Goal: Transaction & Acquisition: Subscribe to service/newsletter

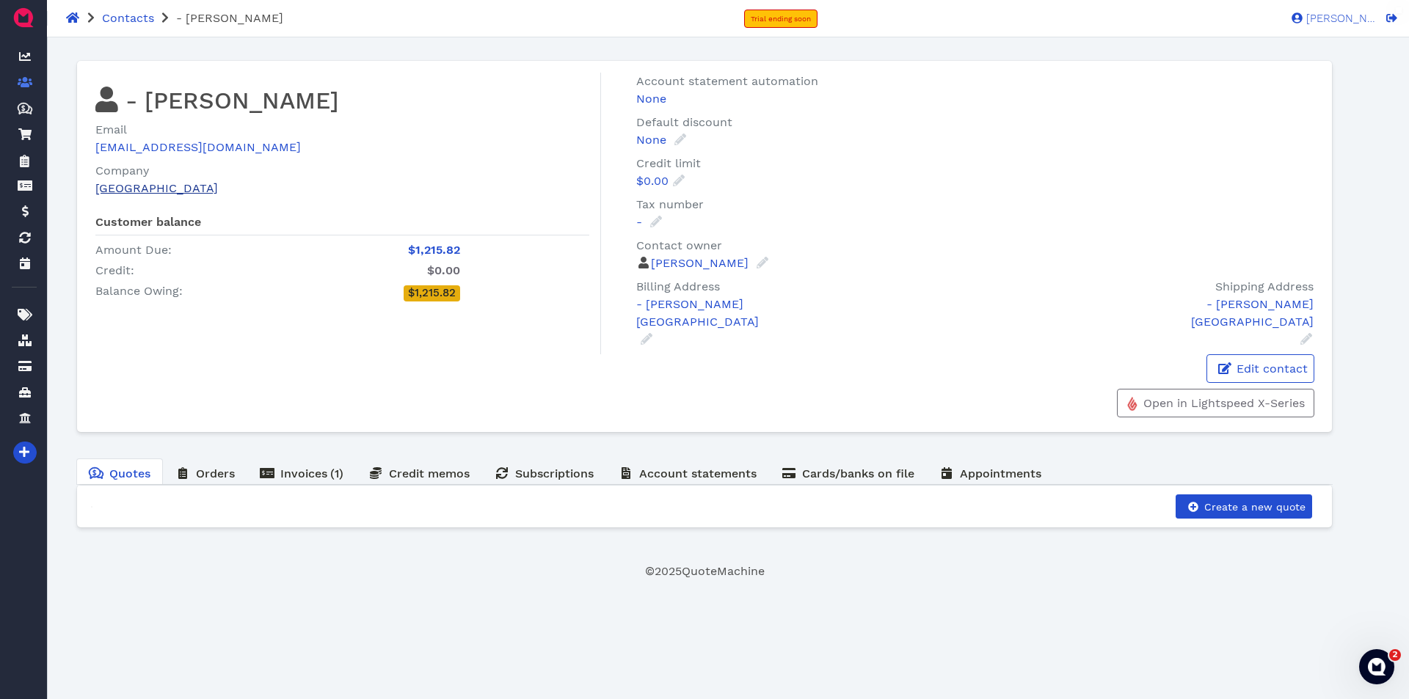
click at [164, 192] on link "[GEOGRAPHIC_DATA]" at bounding box center [156, 188] width 123 height 14
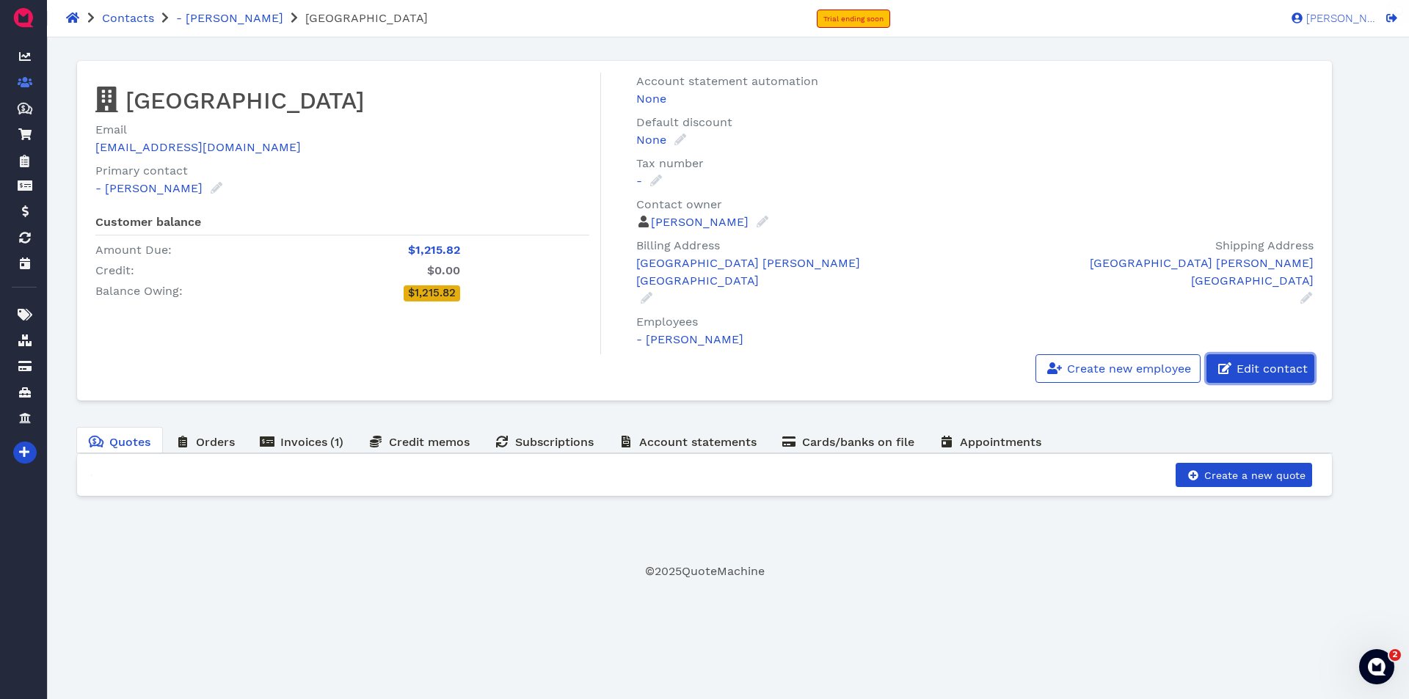
click at [1249, 368] on span "Edit contact" at bounding box center [1271, 369] width 73 height 14
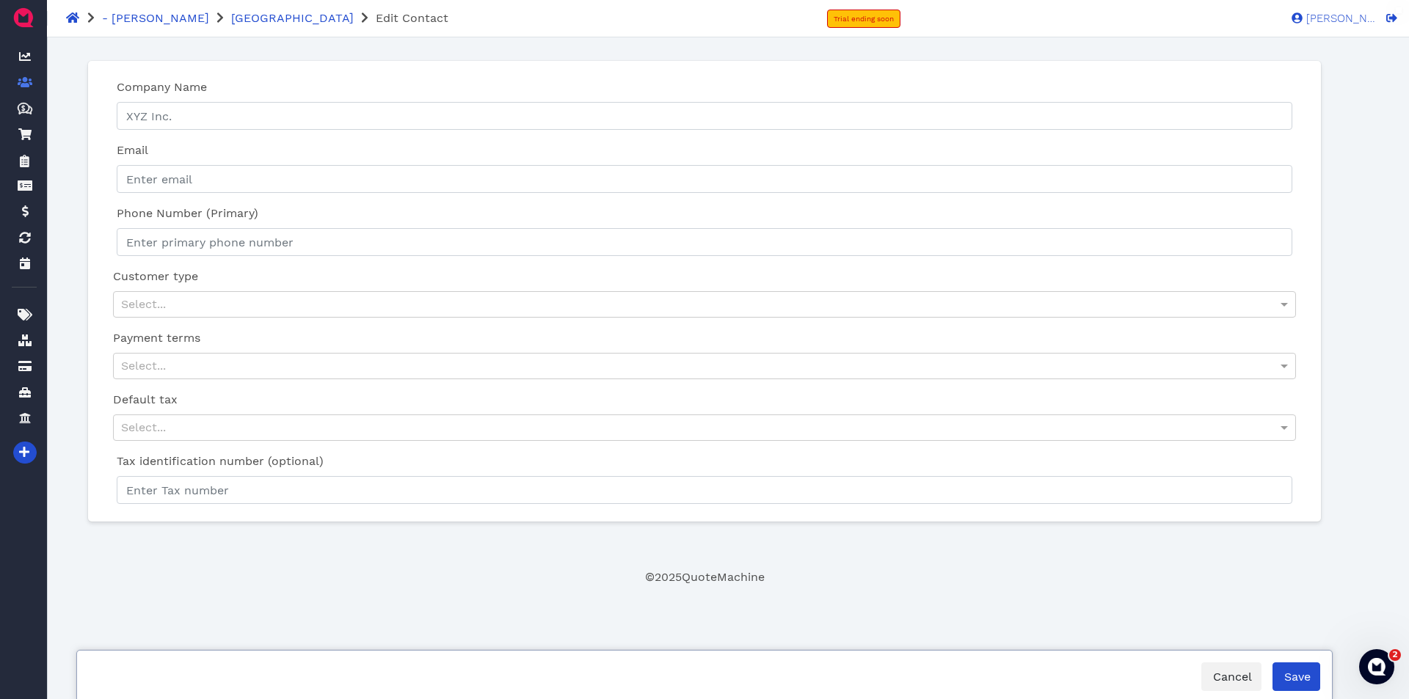
type input "[GEOGRAPHIC_DATA]"
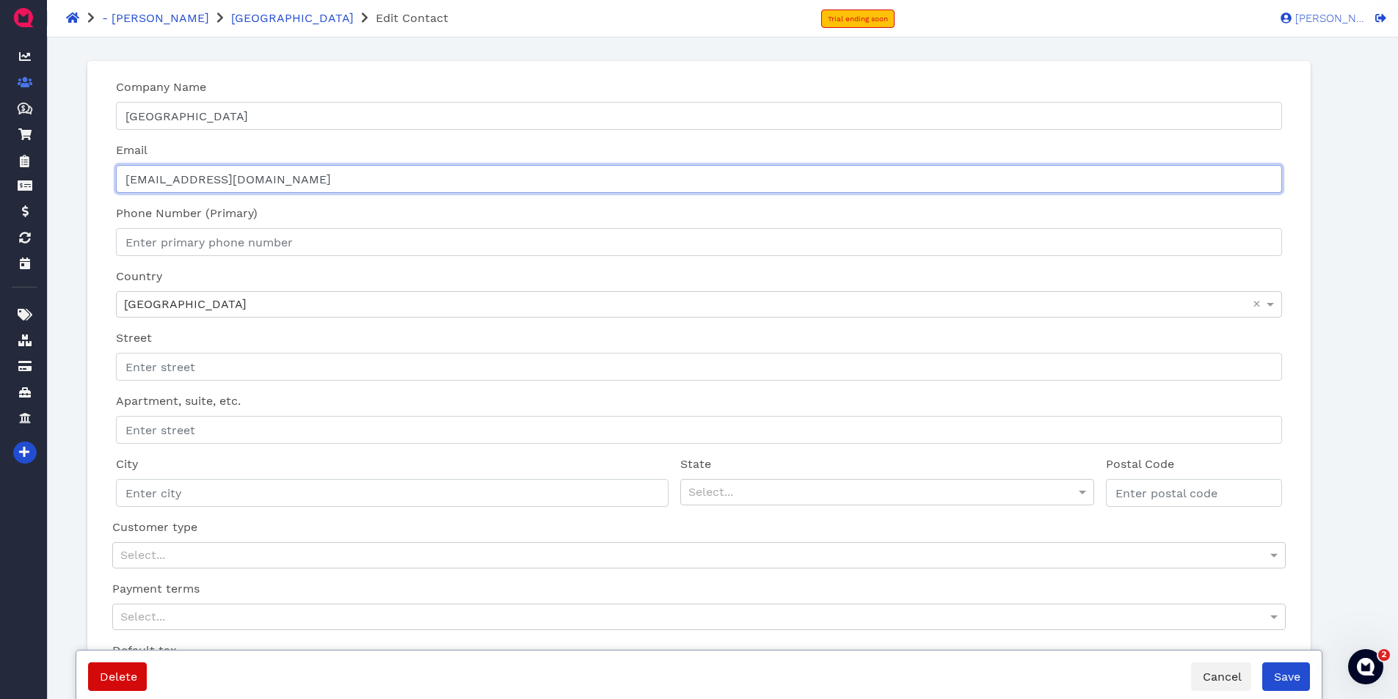
drag, startPoint x: 275, startPoint y: 173, endPoint x: 99, endPoint y: 194, distance: 176.6
click at [99, 194] on div "Company Name Camp Landing Please ensure the company name is filled out properly…" at bounding box center [698, 417] width 1199 height 688
type input "[EMAIL_ADDRESS][DOMAIN_NAME]"
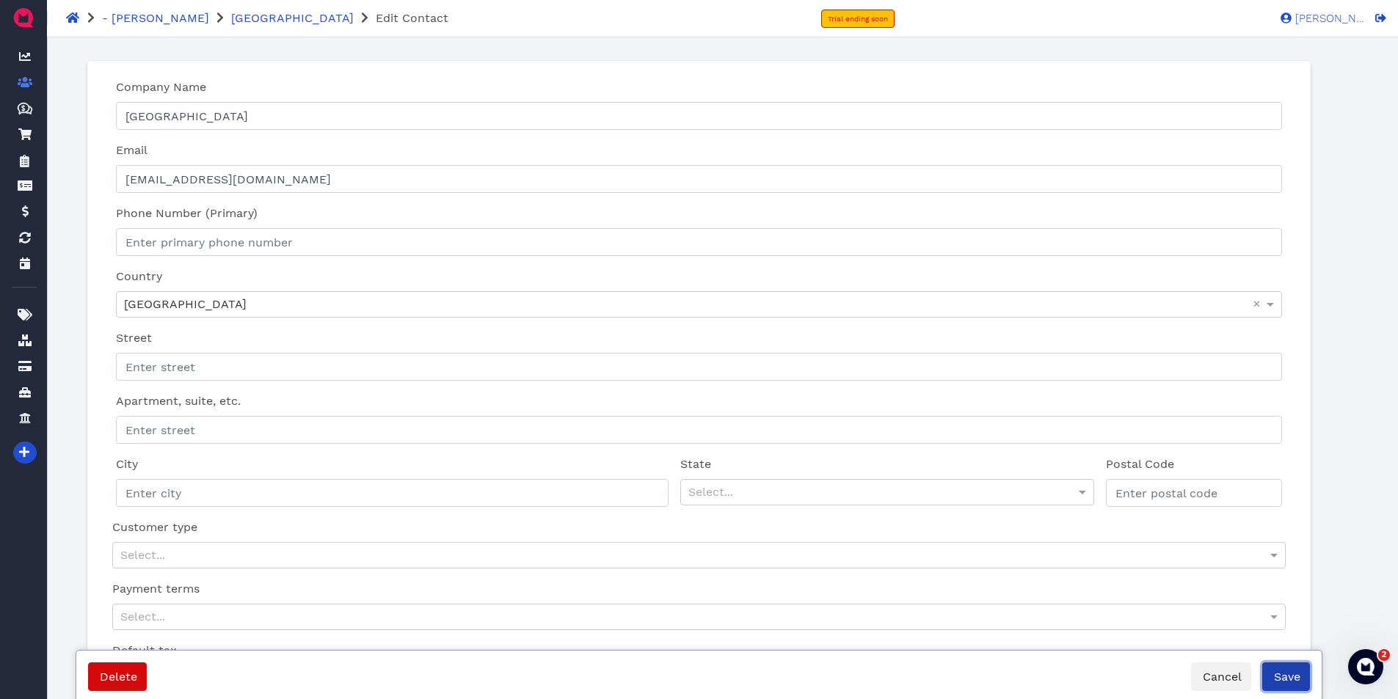
click at [1287, 683] on span "Save" at bounding box center [1286, 677] width 29 height 14
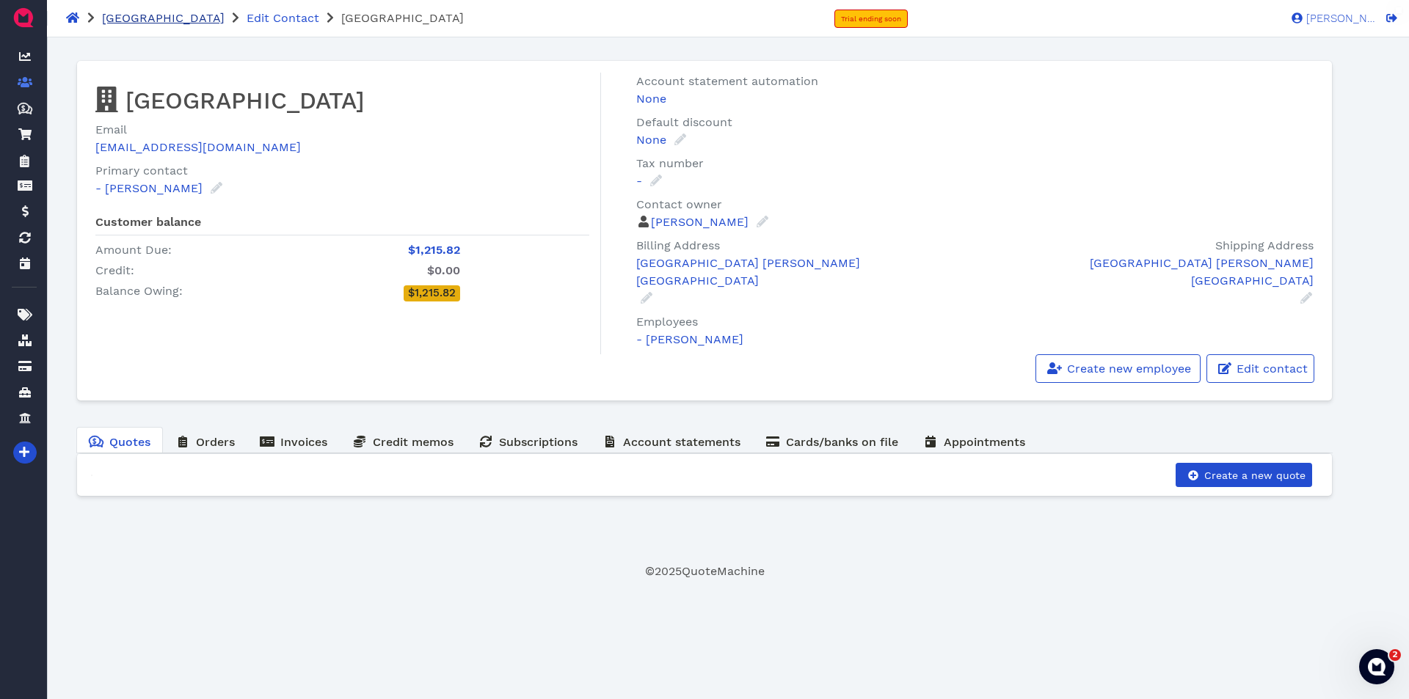
click at [152, 22] on span "[GEOGRAPHIC_DATA]" at bounding box center [163, 18] width 123 height 14
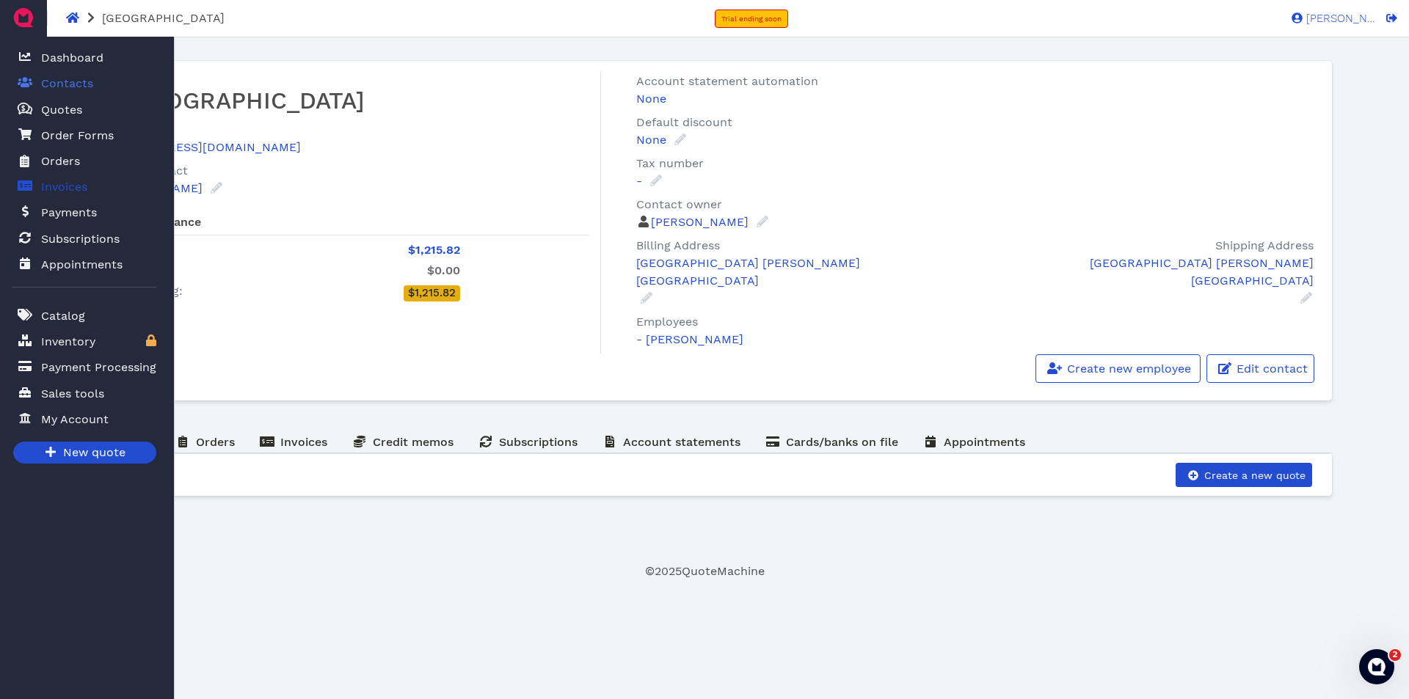
click at [62, 189] on span "Invoices" at bounding box center [64, 187] width 46 height 18
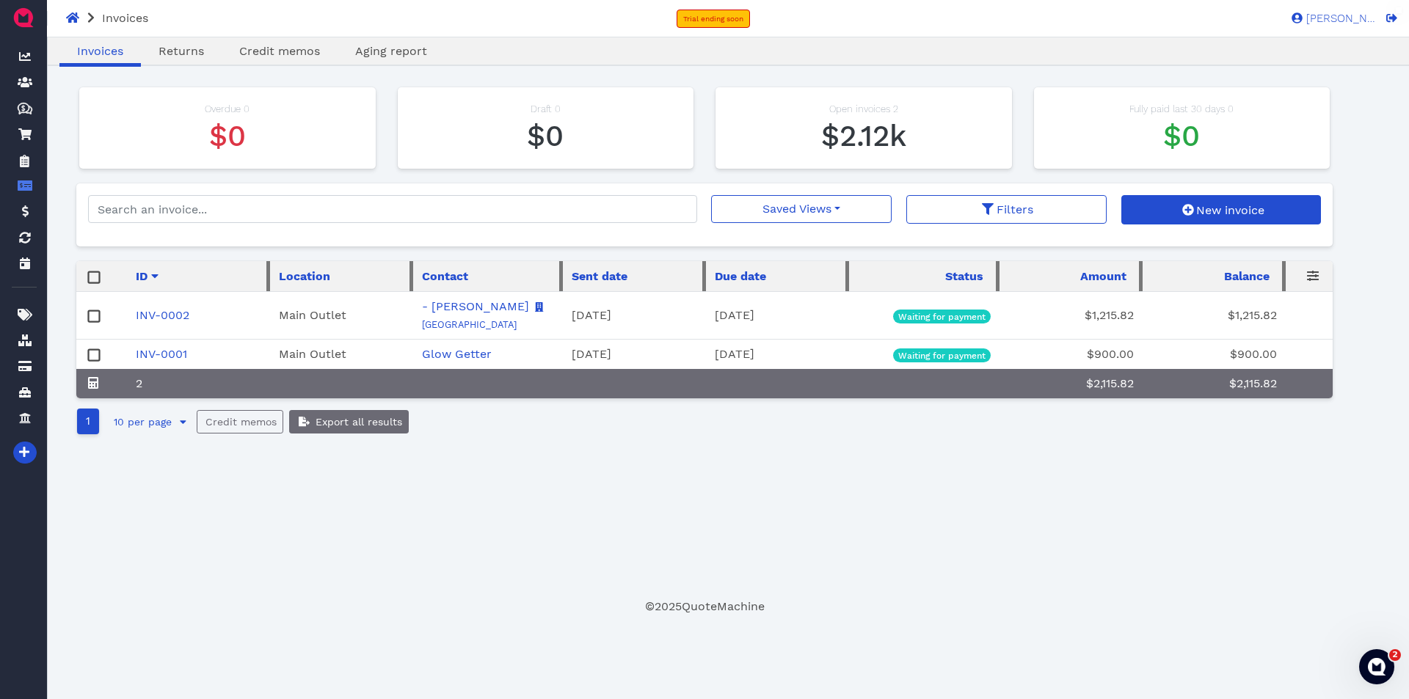
click at [97, 316] on rect at bounding box center [94, 316] width 11 height 11
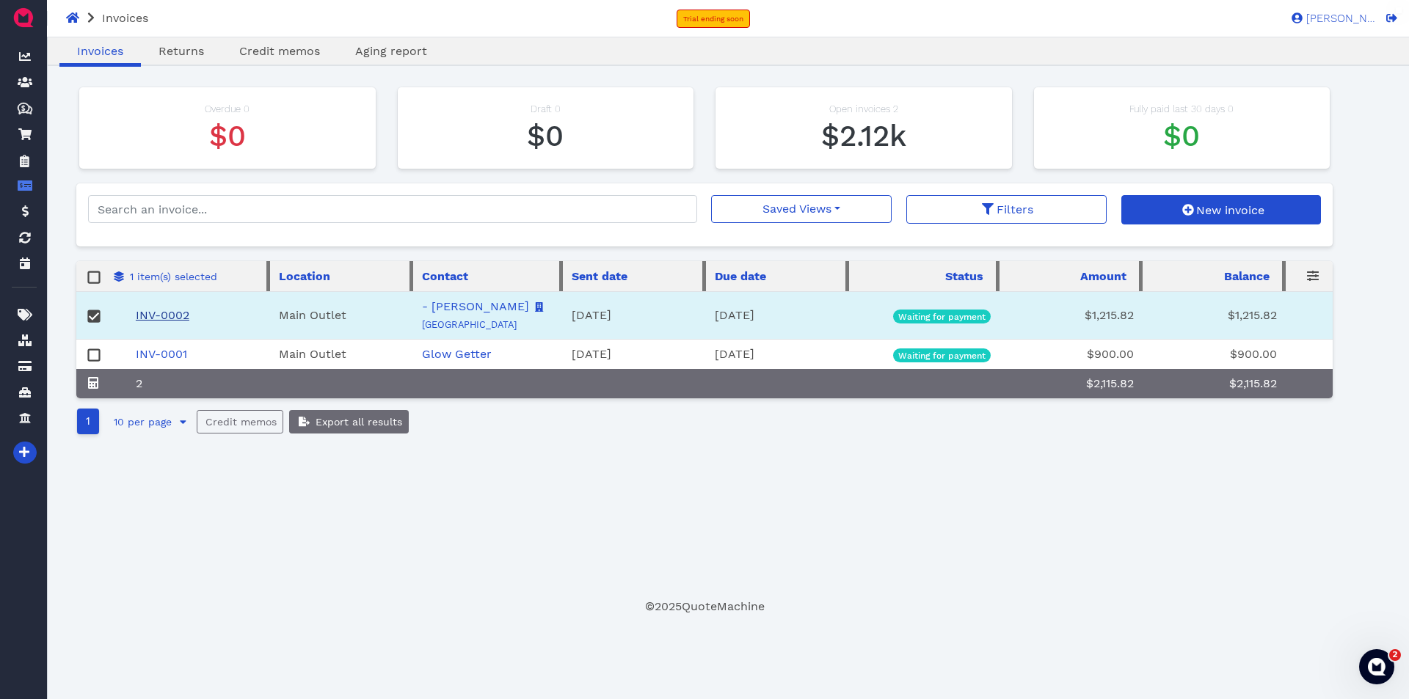
click at [175, 313] on link "INV-0002" at bounding box center [163, 315] width 54 height 14
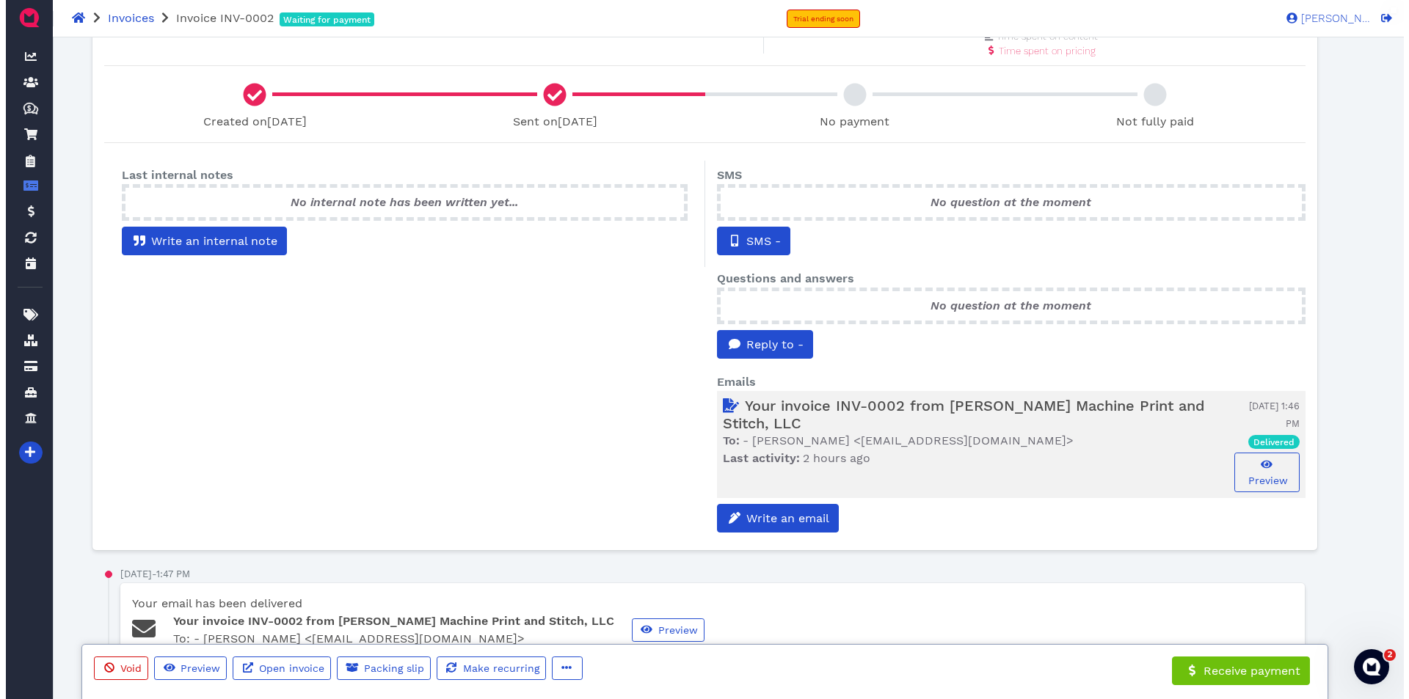
scroll to position [367, 0]
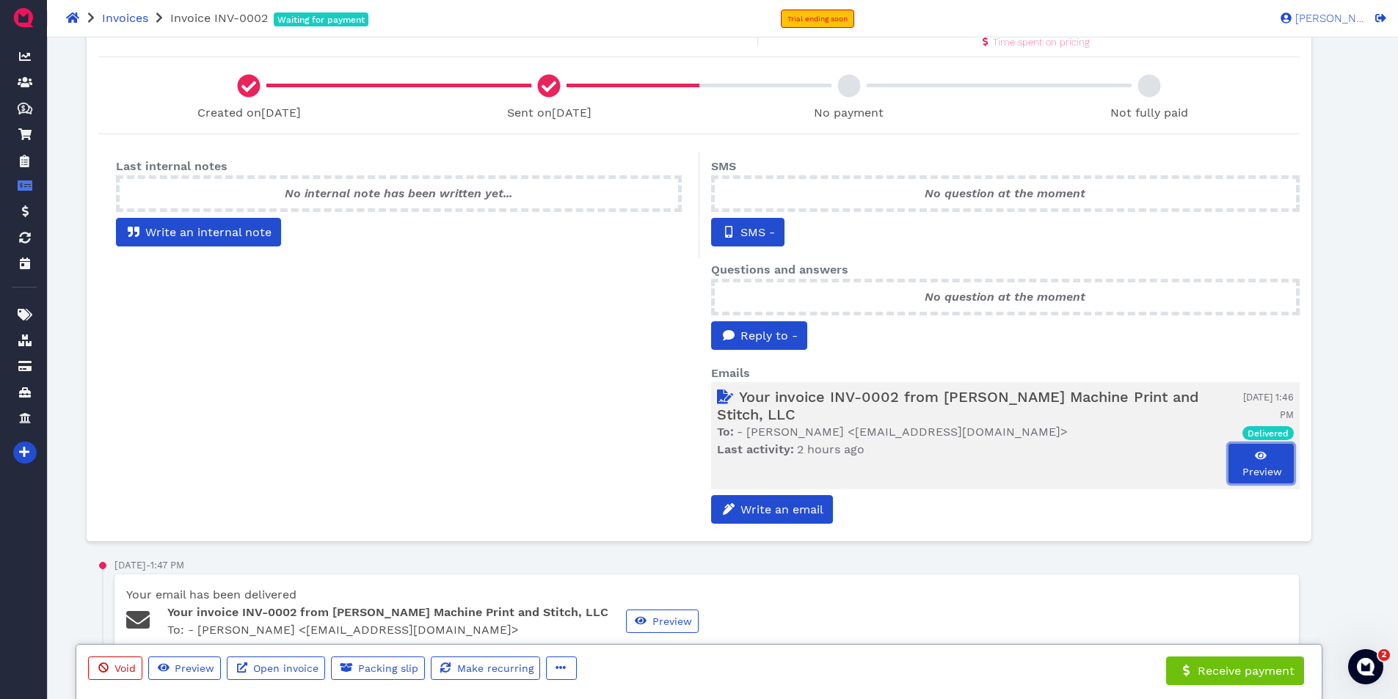
click at [1259, 462] on button "Preview" at bounding box center [1261, 464] width 65 height 40
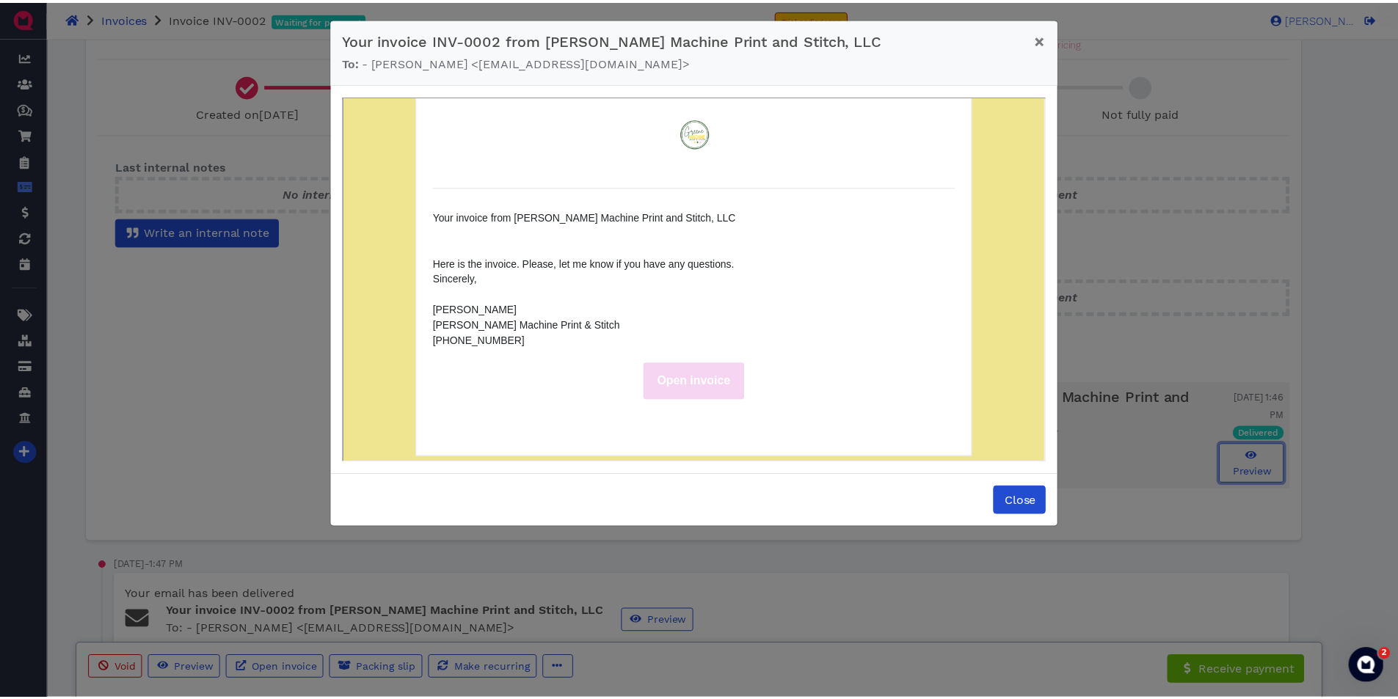
scroll to position [0, 0]
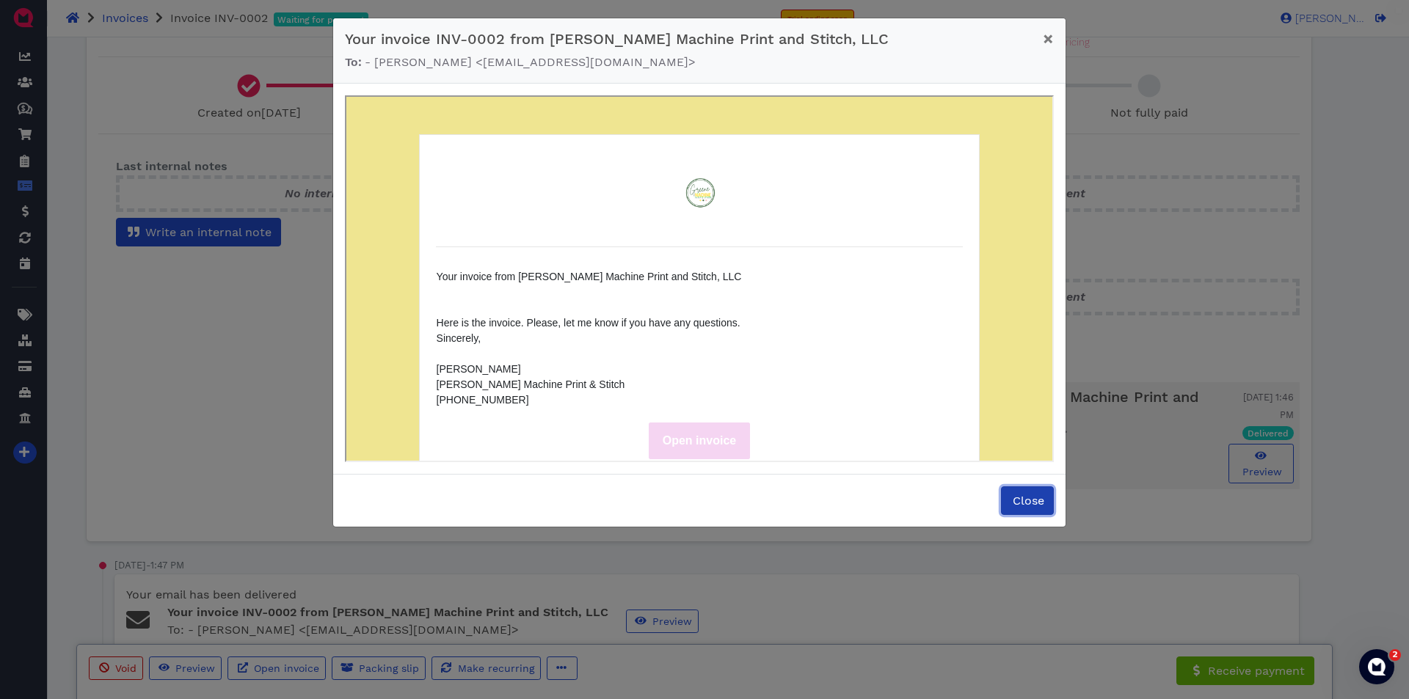
click at [1022, 500] on span "Close" at bounding box center [1028, 501] width 34 height 14
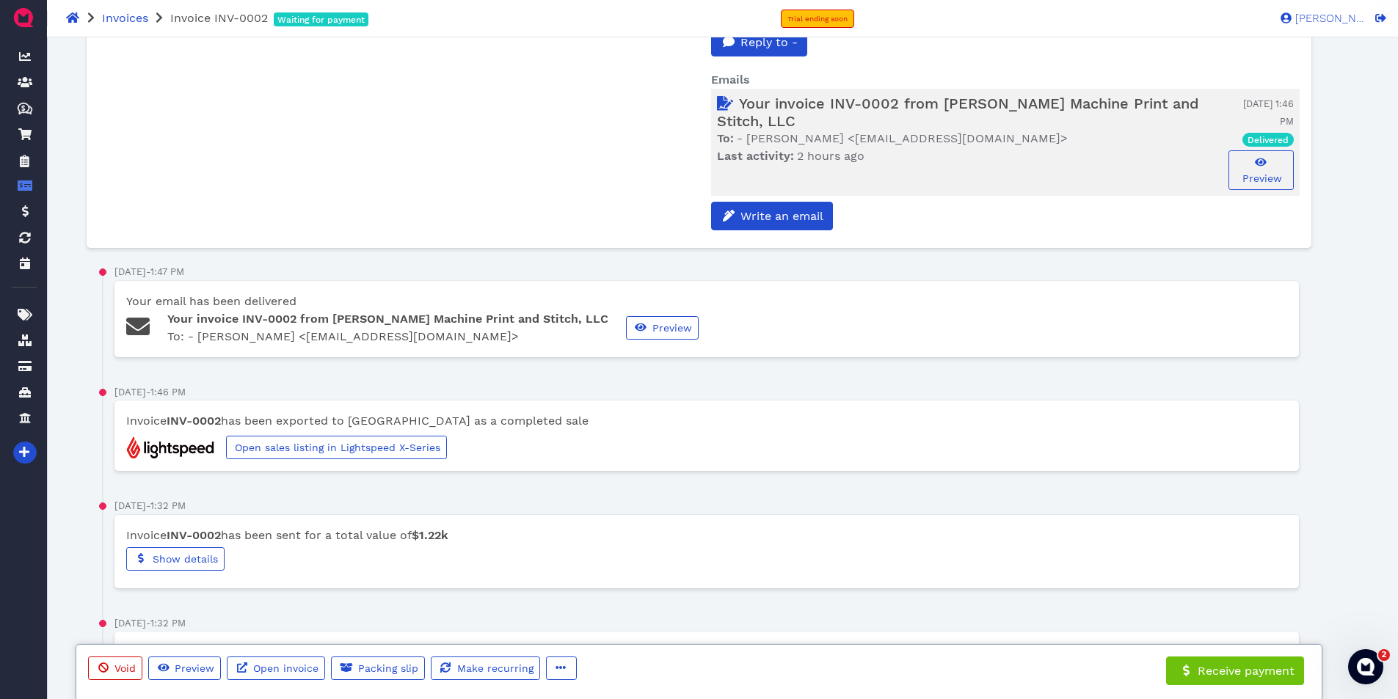
scroll to position [720, 0]
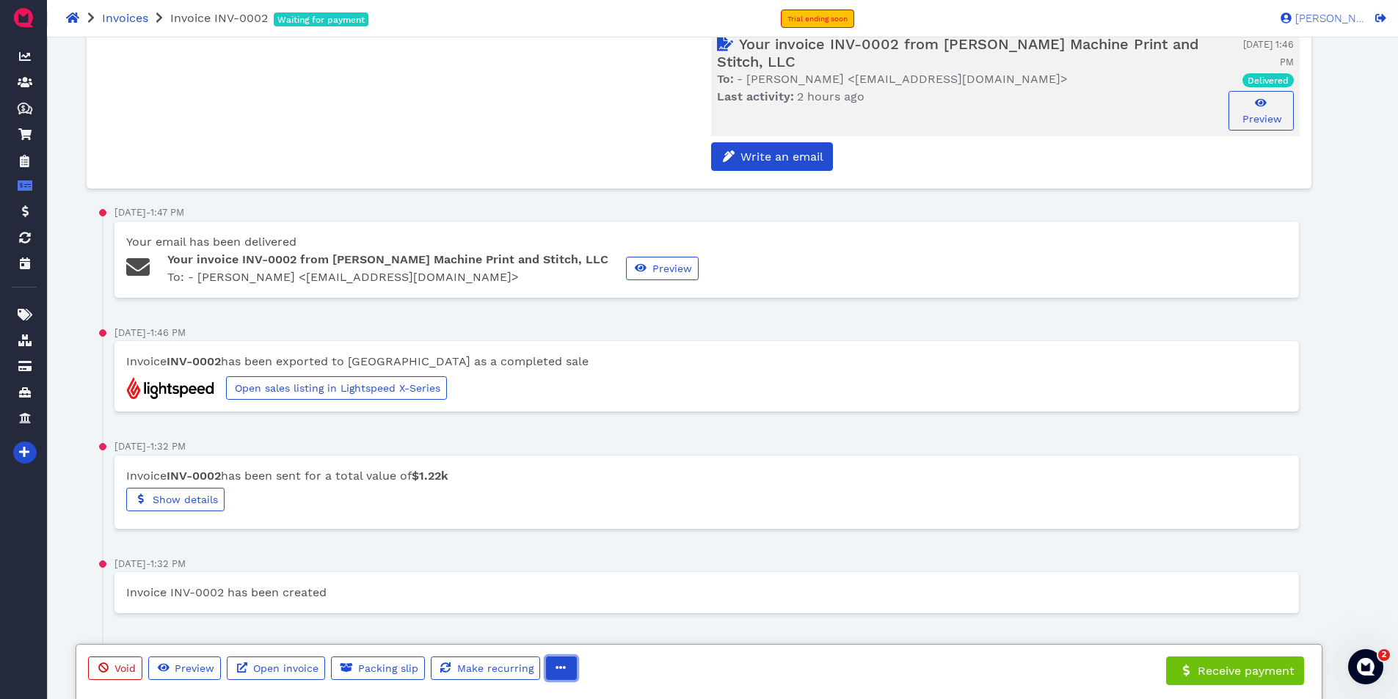
click at [570, 676] on button "button" at bounding box center [561, 668] width 31 height 23
click at [633, 545] on span "Export to word" at bounding box center [622, 544] width 88 height 14
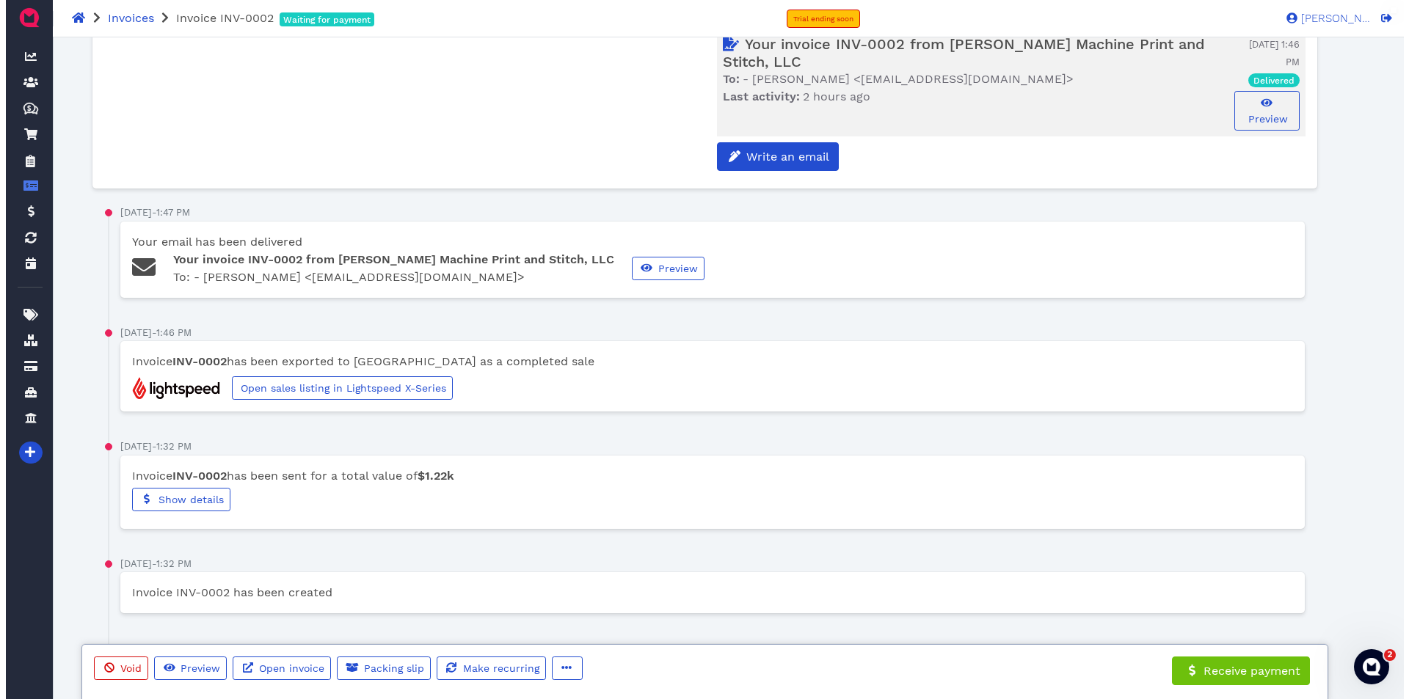
scroll to position [0, 0]
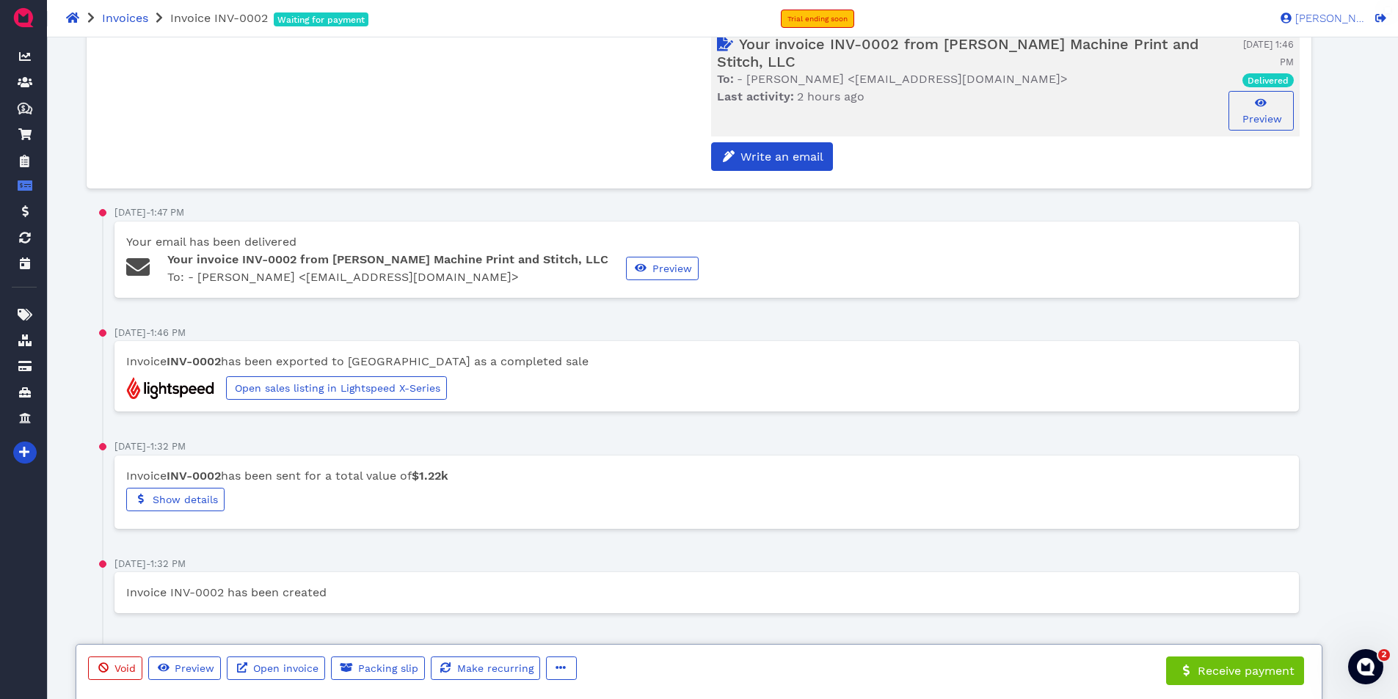
click at [798, 150] on span "Write an email" at bounding box center [780, 157] width 85 height 14
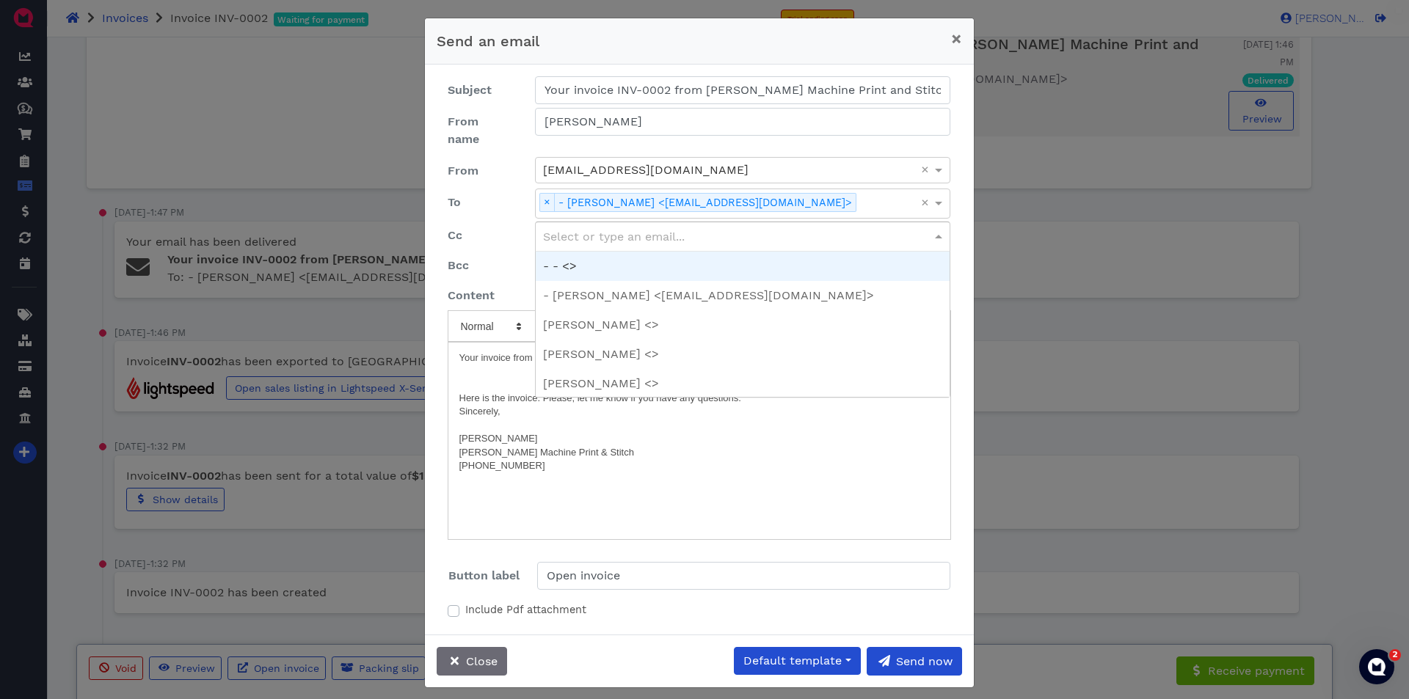
click at [638, 222] on div "Select or type an email..." at bounding box center [743, 236] width 415 height 29
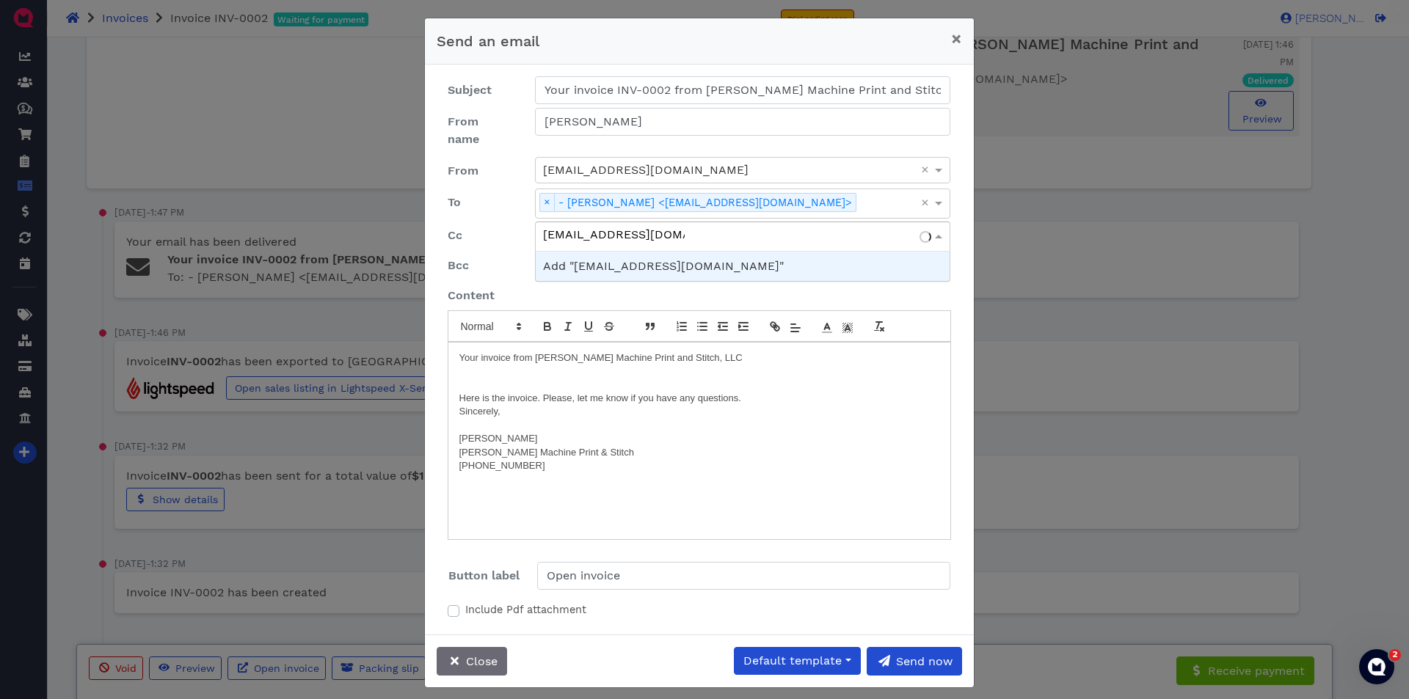
type input "[EMAIL_ADDRESS][DOMAIN_NAME]"
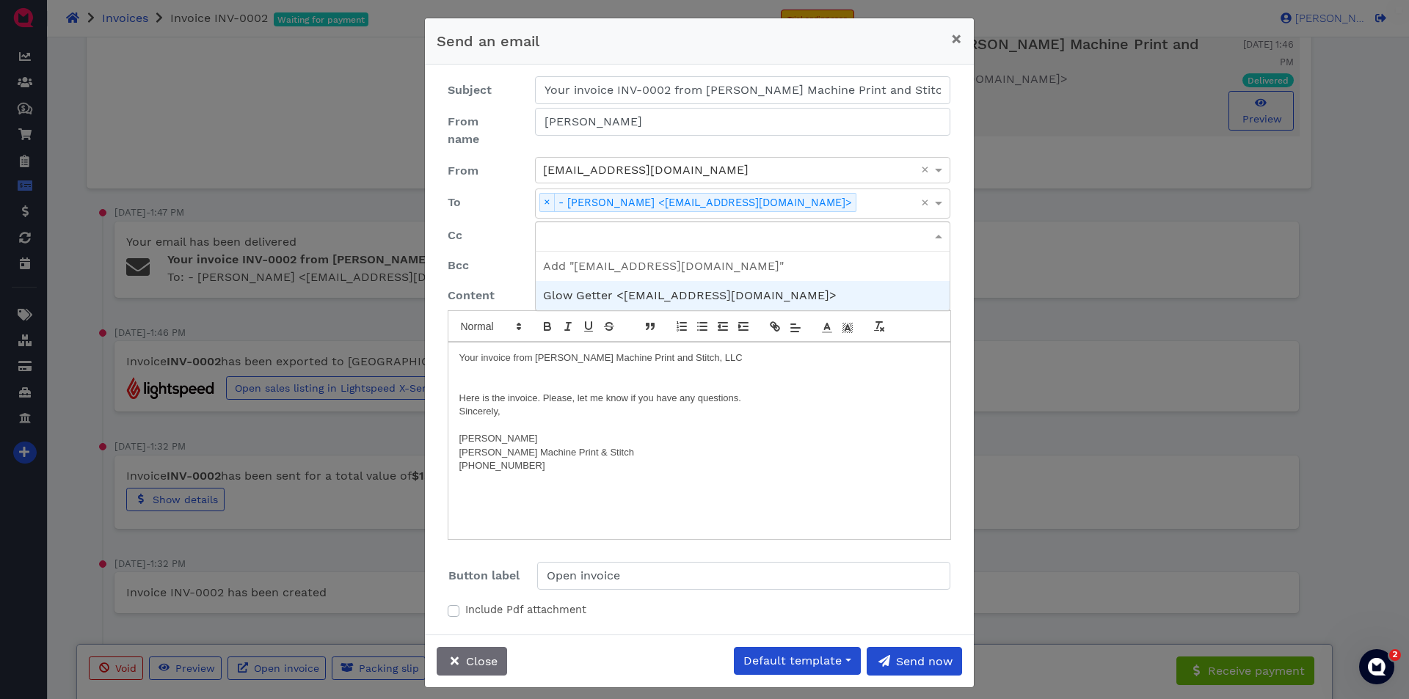
click at [465, 603] on label "Include Pdf attachment" at bounding box center [525, 611] width 121 height 16
click at [457, 603] on input "Include Pdf attachment" at bounding box center [454, 610] width 12 height 15
checkbox input "true"
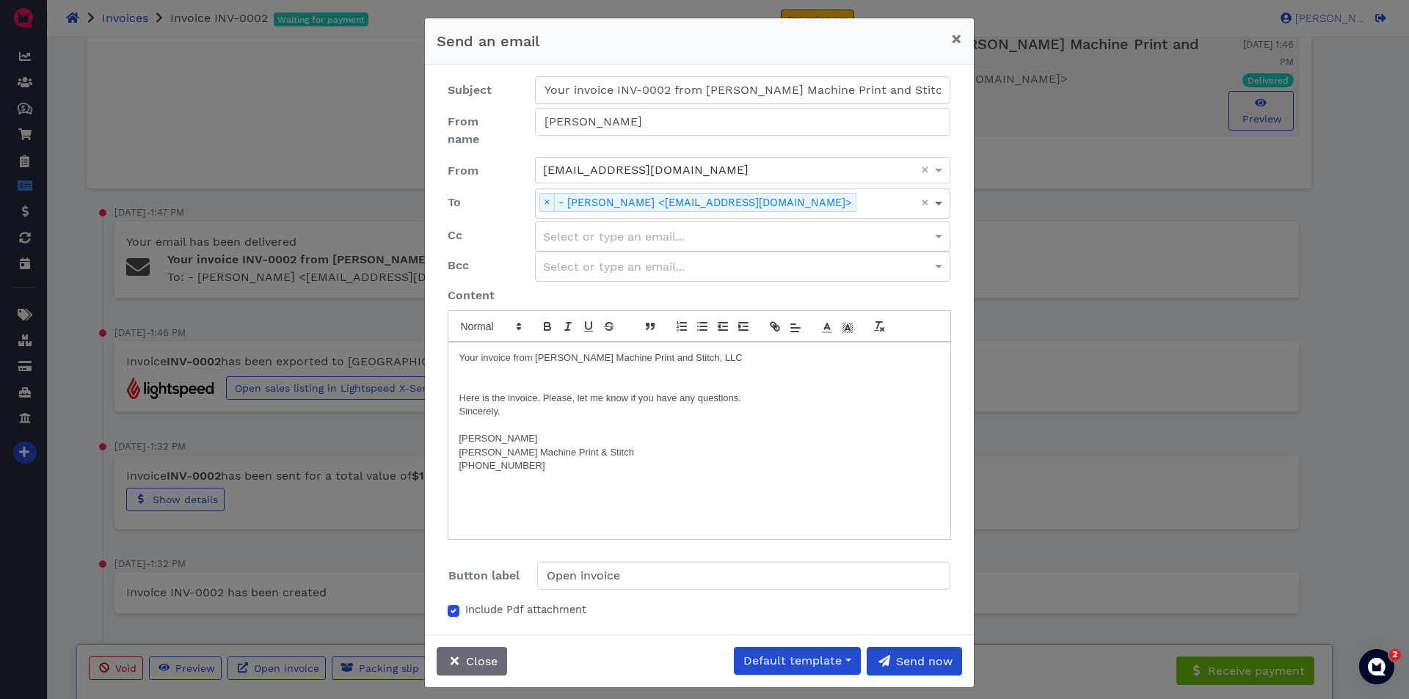
click at [940, 189] on span at bounding box center [940, 203] width 18 height 29
click at [468, 197] on label "To" at bounding box center [480, 204] width 87 height 30
click at [631, 222] on div "Select or type an email..." at bounding box center [743, 236] width 415 height 29
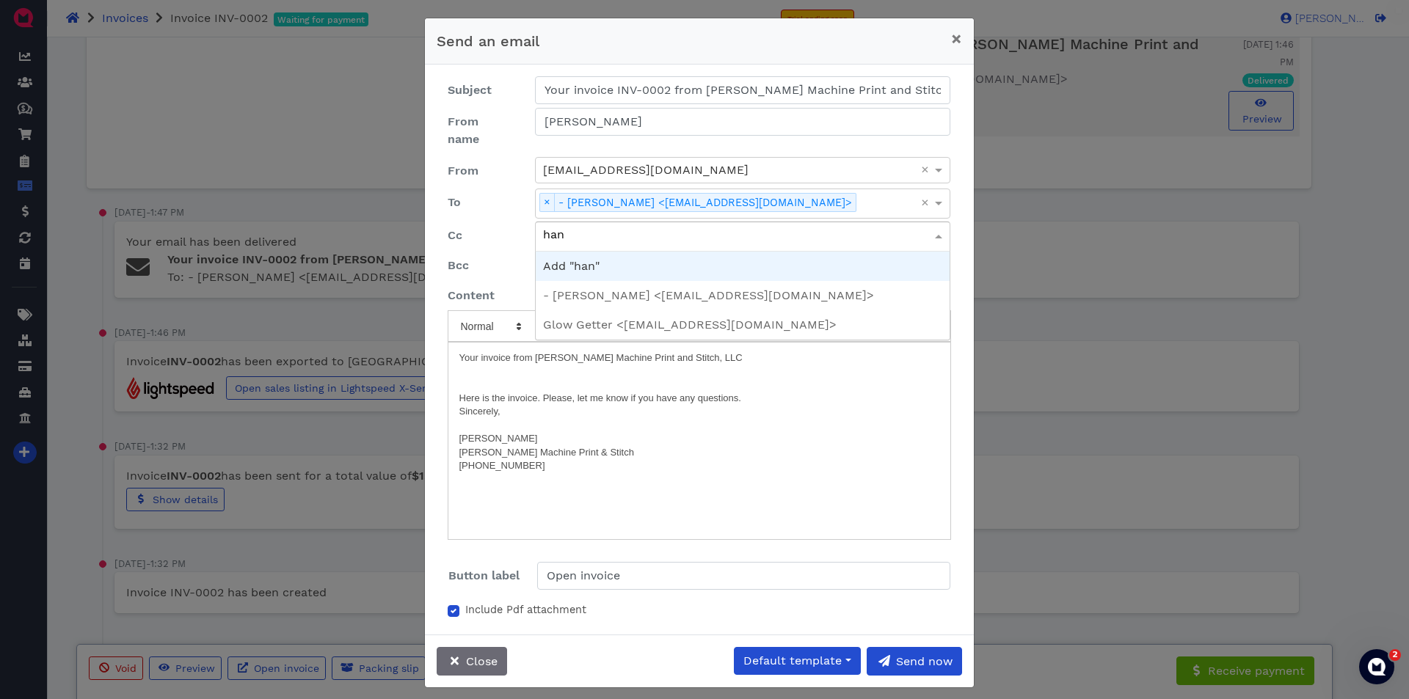
type input "[PERSON_NAME]"
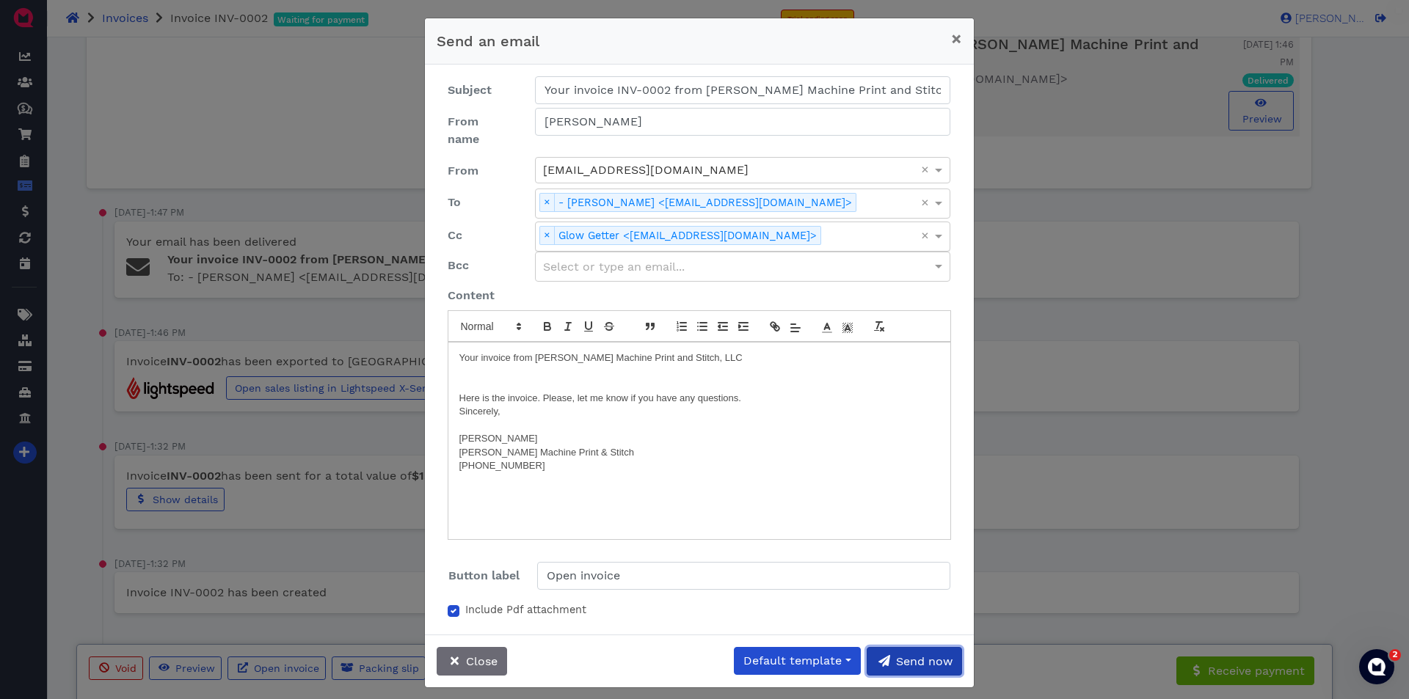
click at [924, 647] on button "Send now" at bounding box center [914, 661] width 95 height 29
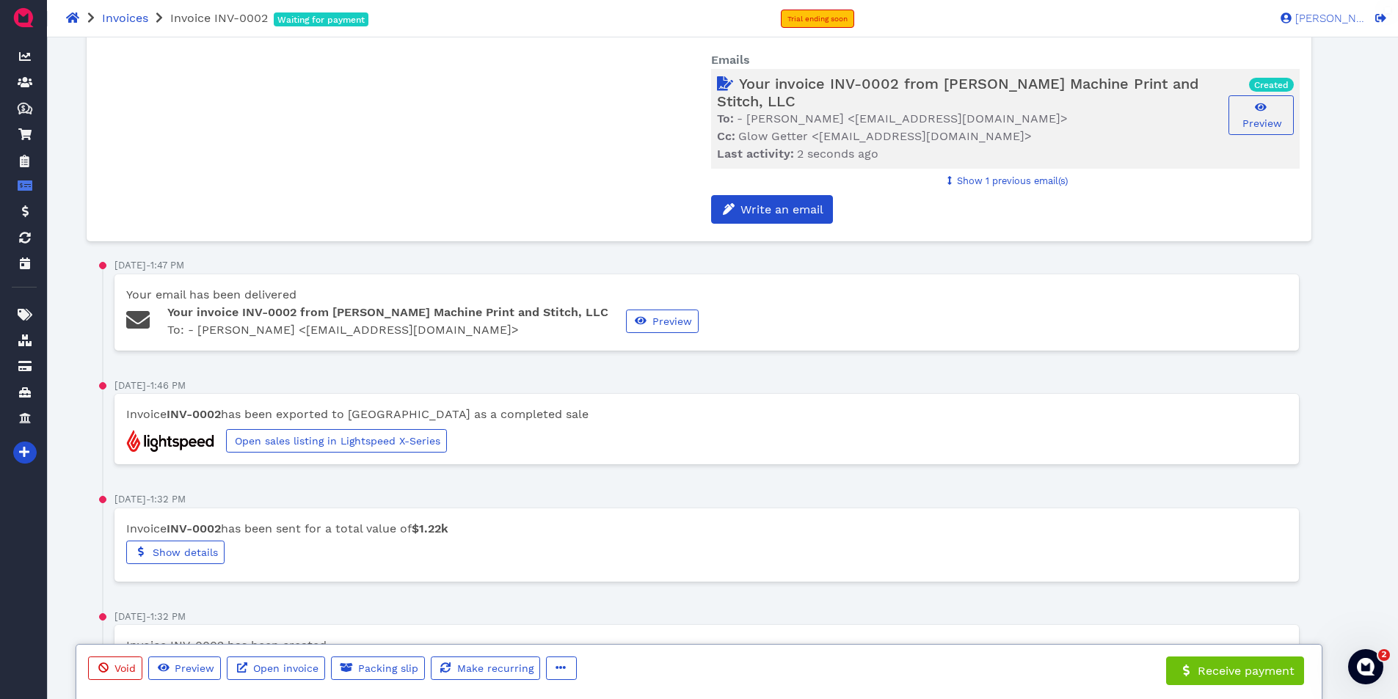
scroll to position [647, 0]
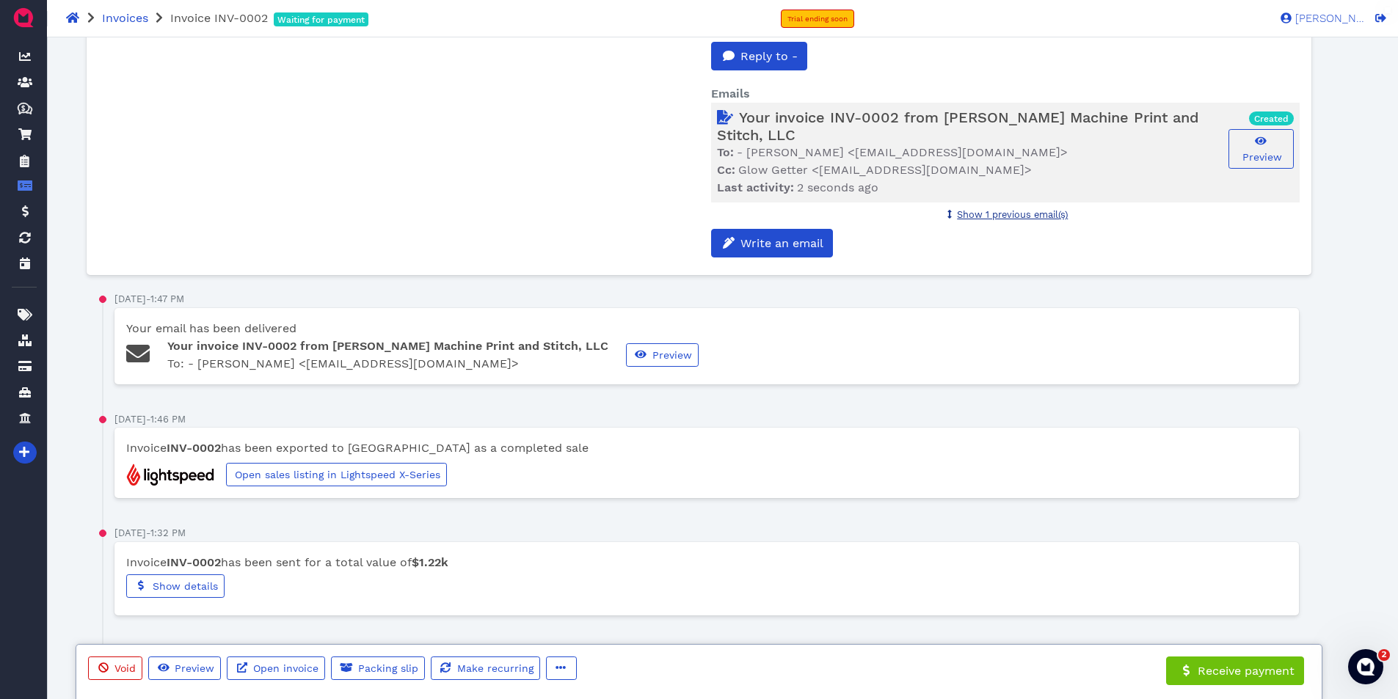
click at [1025, 209] on span "Show 1 previous email(s)" at bounding box center [1012, 214] width 111 height 11
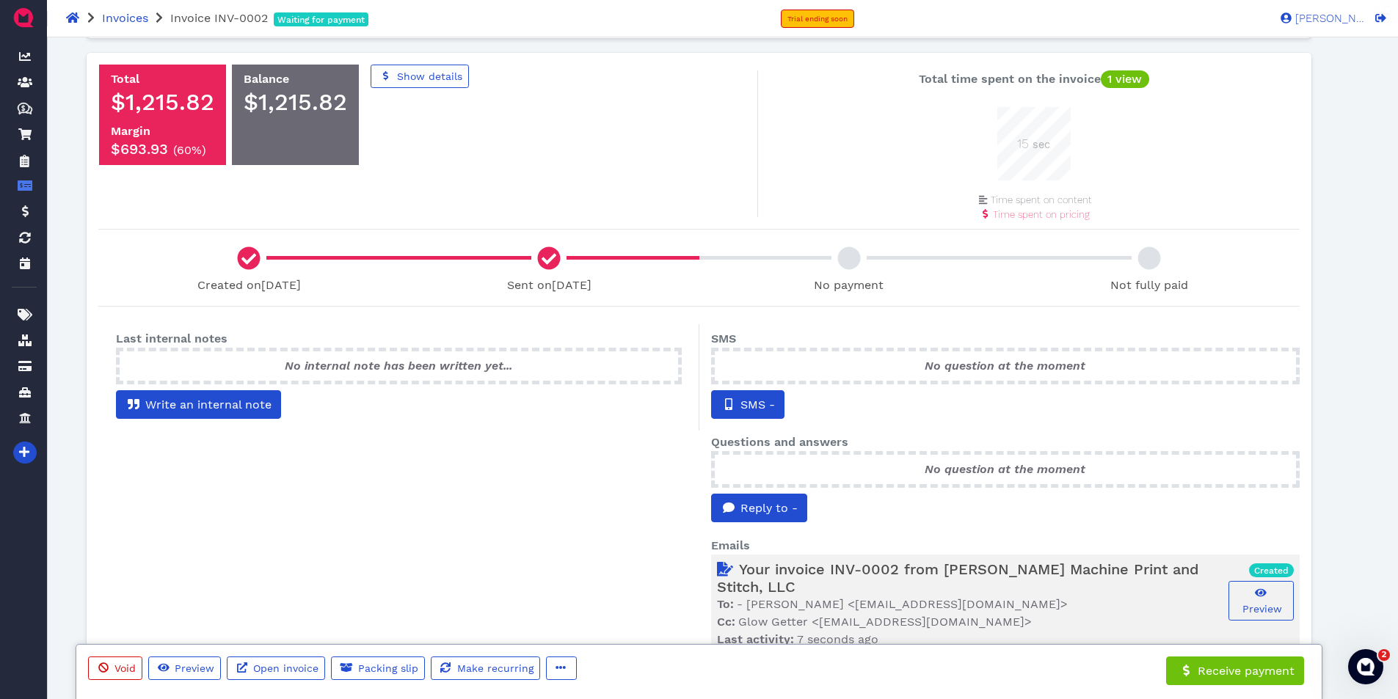
scroll to position [220, 0]
